Goal: Transaction & Acquisition: Subscribe to service/newsletter

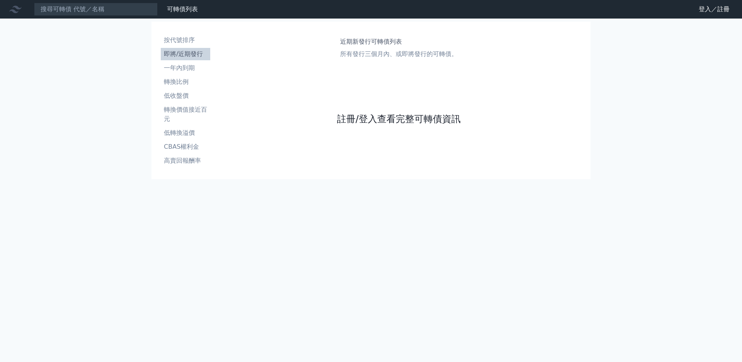
click at [354, 125] on link "註冊/登入查看完整可轉債資訊" at bounding box center [399, 119] width 124 height 12
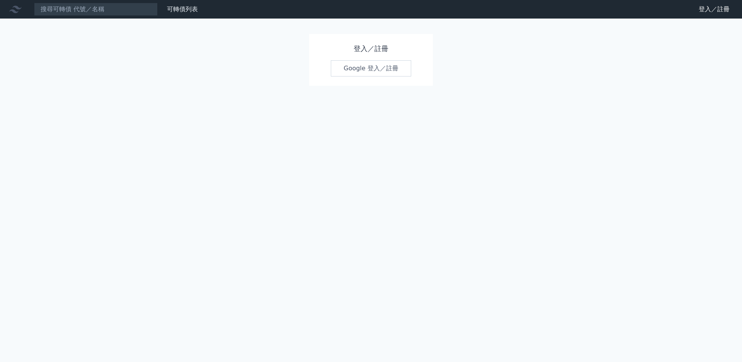
click at [361, 76] on link "Google 登入／註冊" at bounding box center [371, 68] width 80 height 16
click at [359, 73] on link "Google 登入／註冊" at bounding box center [371, 68] width 80 height 16
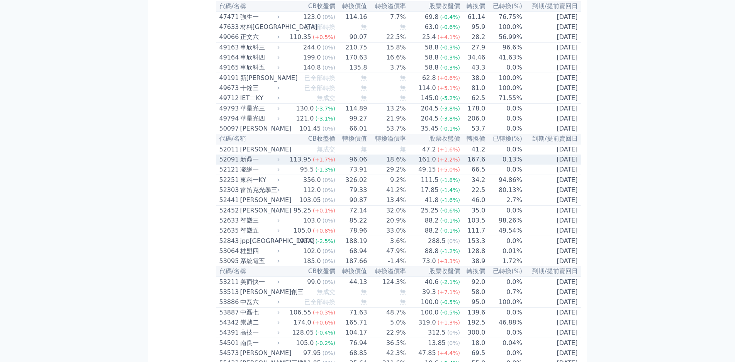
scroll to position [2319, 0]
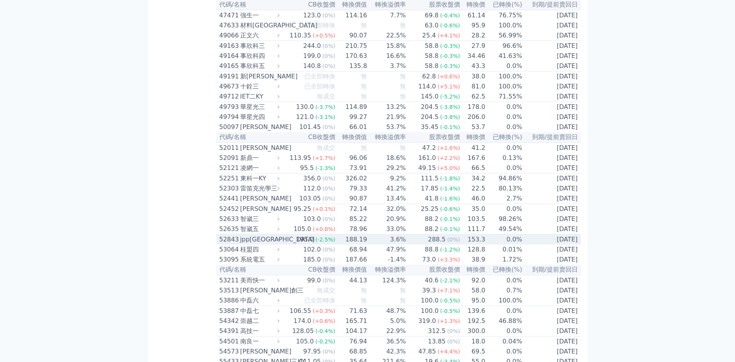
click at [240, 235] on div "jpp[GEOGRAPHIC_DATA]" at bounding box center [259, 239] width 38 height 9
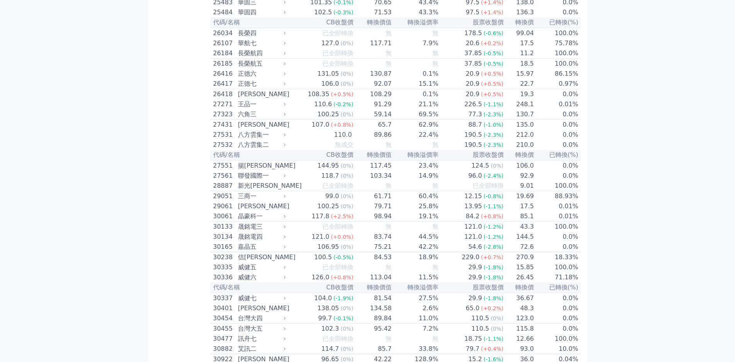
scroll to position [1011, 0]
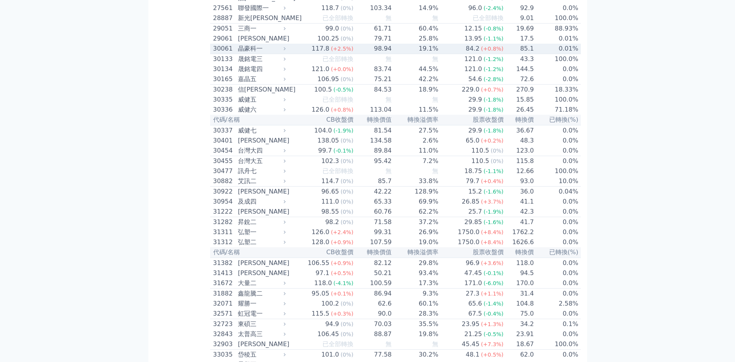
click at [238, 53] on div "晶豪科一" at bounding box center [261, 48] width 46 height 9
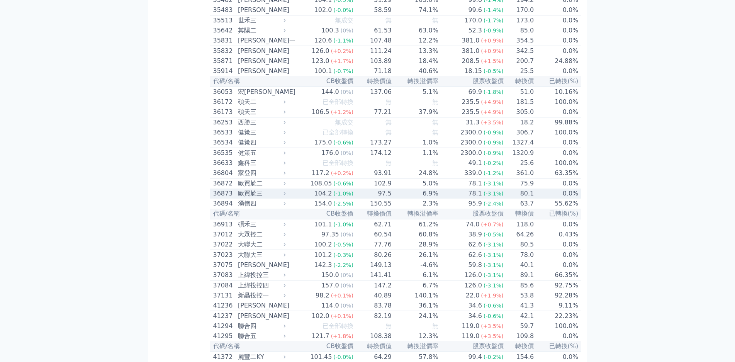
scroll to position [1977, 0]
